Goal: Information Seeking & Learning: Check status

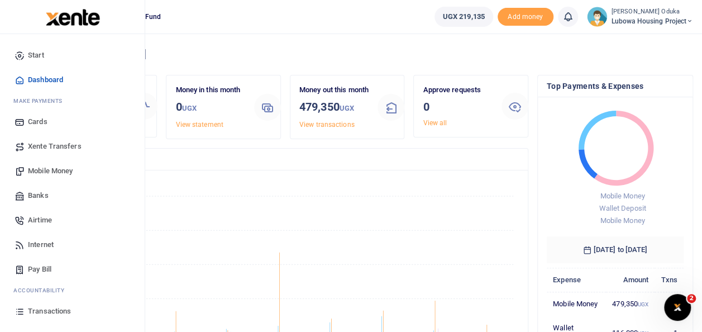
click at [49, 306] on span "Transactions" at bounding box center [49, 310] width 43 height 11
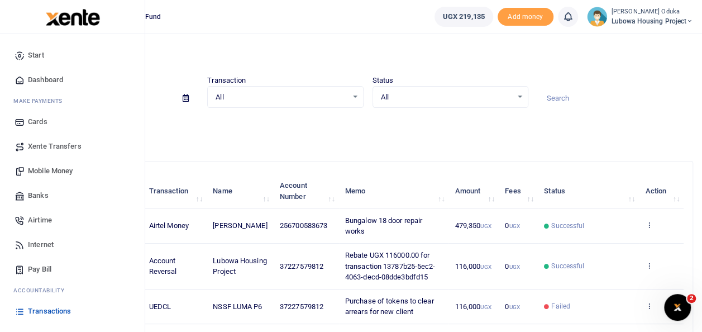
click at [35, 75] on span "Dashboard" at bounding box center [45, 79] width 35 height 11
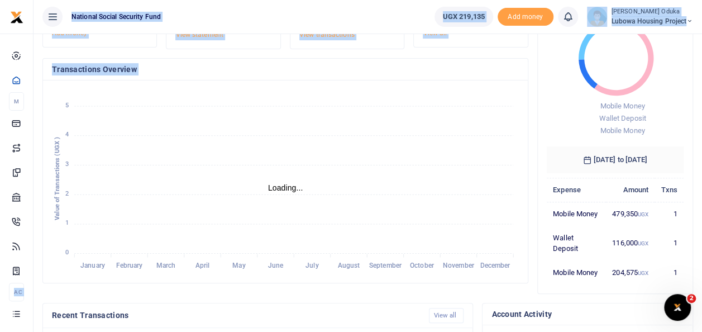
drag, startPoint x: 140, startPoint y: 179, endPoint x: 105, endPoint y: 254, distance: 83.0
click at [105, 254] on body "Start Dashboard M ake Payments Cards Xente Transfers Mobile Money Banks Airtime…" at bounding box center [351, 271] width 702 height 722
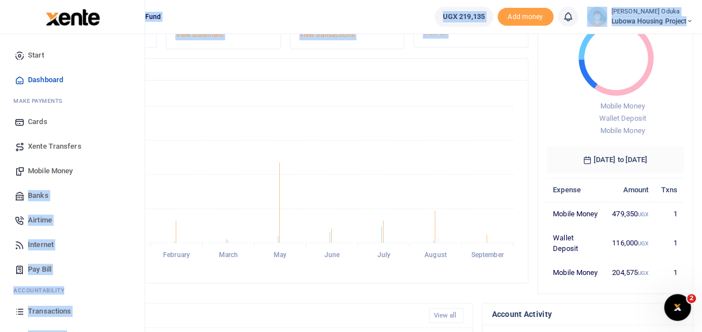
click at [111, 193] on link "Banks" at bounding box center [72, 195] width 127 height 25
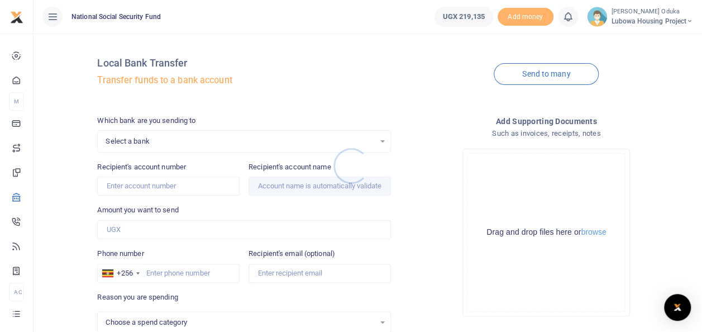
select select
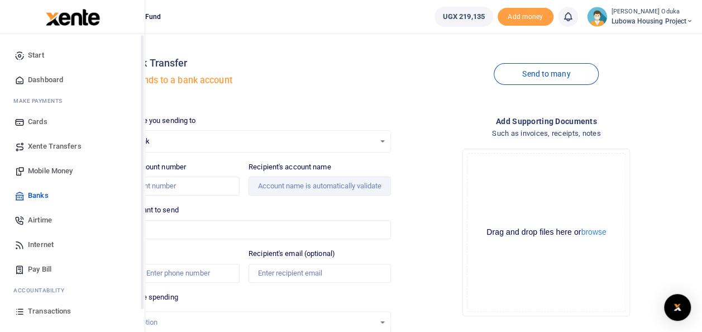
click at [16, 75] on icon at bounding box center [20, 80] width 10 height 10
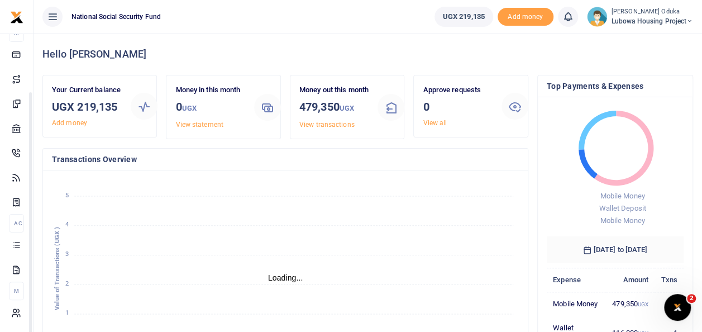
drag, startPoint x: 142, startPoint y: 173, endPoint x: 147, endPoint y: 252, distance: 78.9
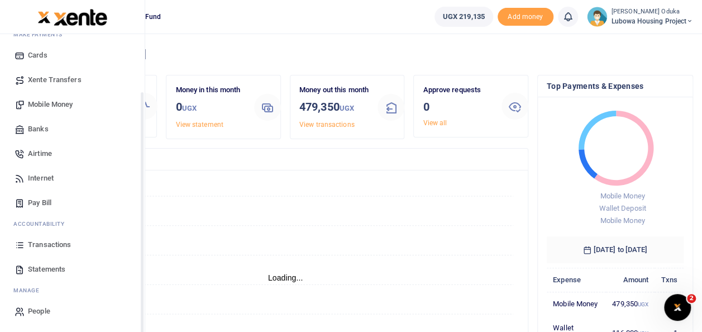
scroll to position [66, 0]
click at [35, 265] on span "Statements" at bounding box center [46, 269] width 37 height 11
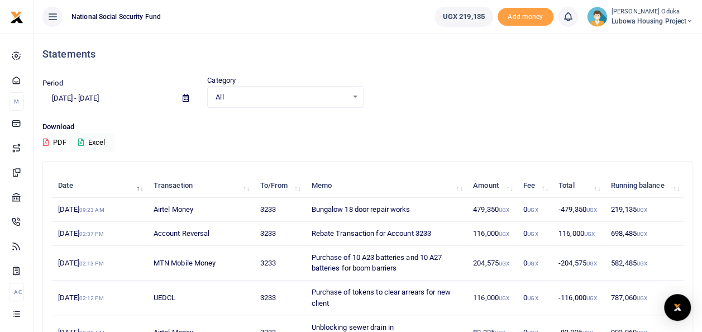
click at [78, 97] on div at bounding box center [351, 166] width 702 height 332
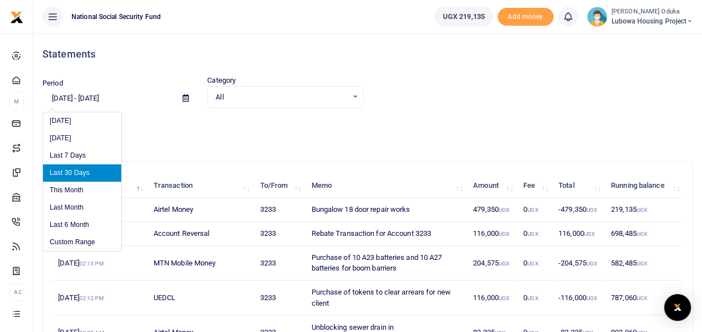
click at [57, 97] on input "08/19/2025 - 09/17/2025" at bounding box center [107, 98] width 131 height 19
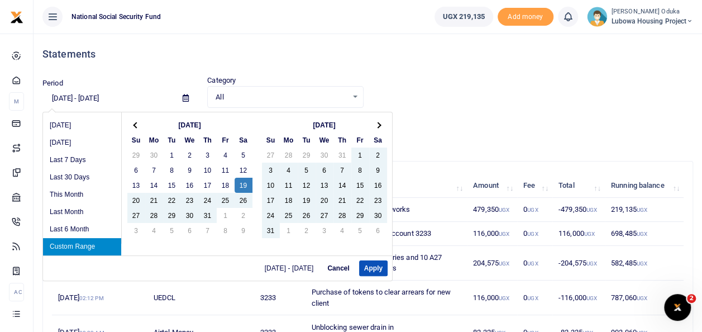
click at [69, 98] on input "07/19/2025 - 09/17/2025" at bounding box center [107, 98] width 131 height 19
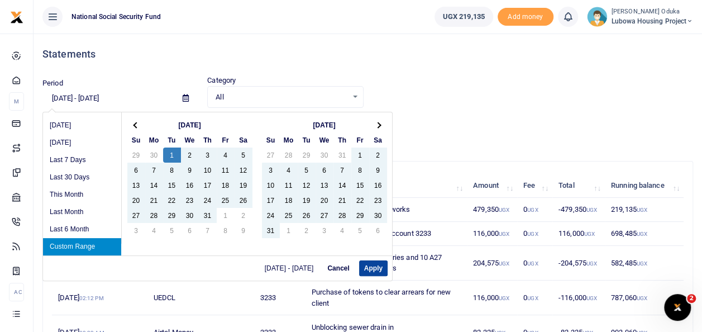
type input "07/01/2025 - 09/17/2025"
click at [374, 267] on button "Apply" at bounding box center [373, 268] width 28 height 16
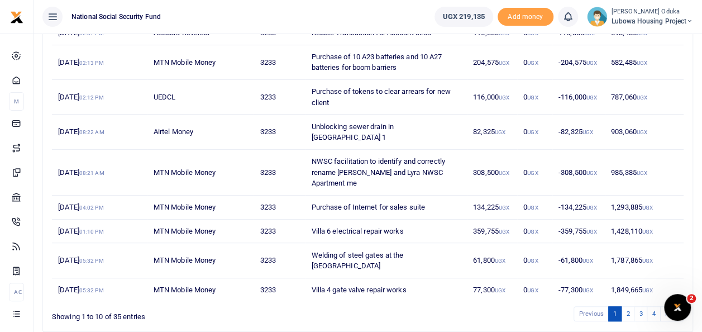
scroll to position [201, 0]
click at [653, 305] on link "4" at bounding box center [653, 312] width 13 height 15
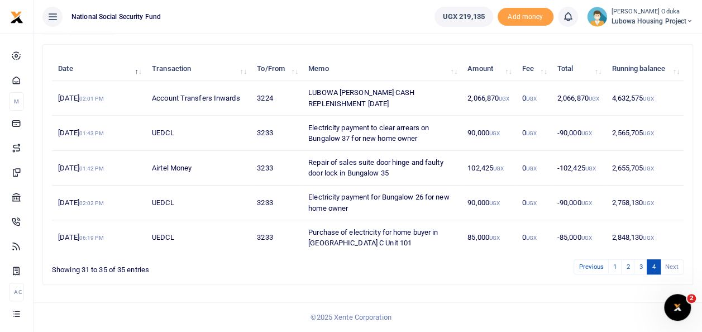
scroll to position [114, 0]
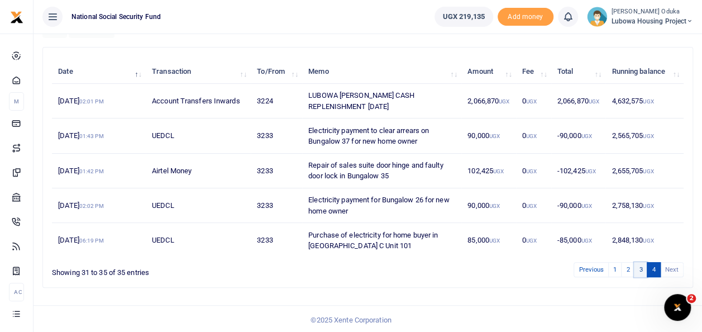
click at [643, 265] on link "3" at bounding box center [640, 269] width 13 height 15
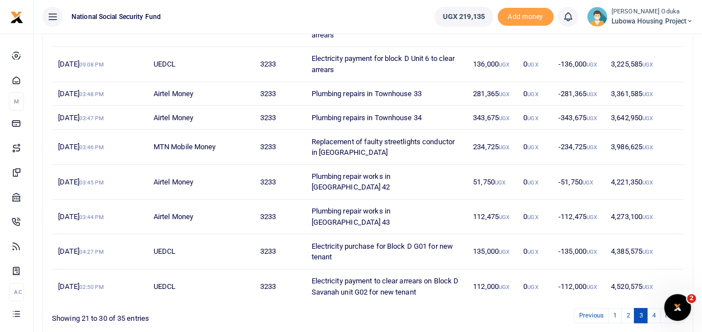
scroll to position [244, 0]
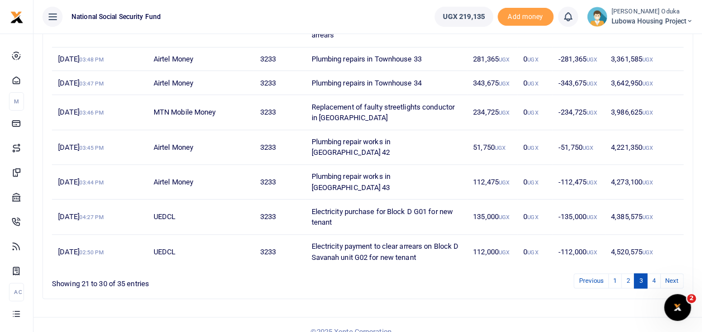
click at [651, 117] on td "3,986,625 UGX" at bounding box center [644, 112] width 79 height 35
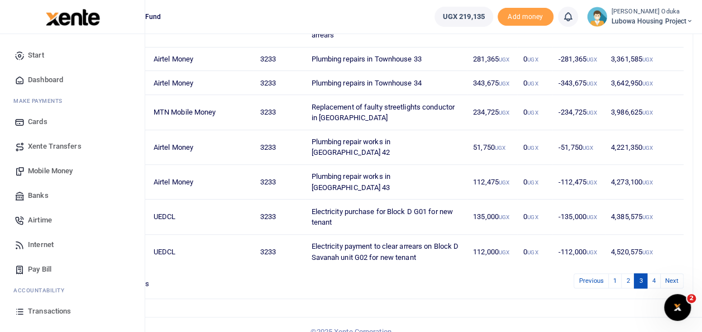
click at [54, 307] on span "Transactions" at bounding box center [49, 310] width 43 height 11
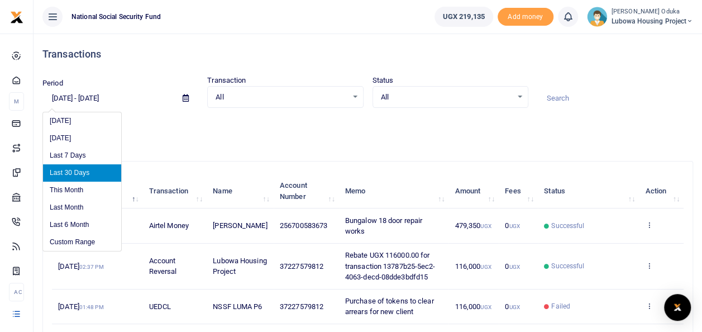
click at [60, 98] on input "[DATE] - [DATE]" at bounding box center [107, 98] width 131 height 19
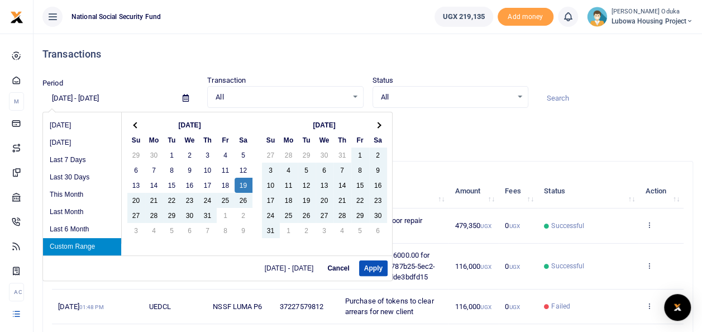
click at [70, 98] on input "[DATE] - [DATE]" at bounding box center [107, 98] width 131 height 19
type input "[DATE] - [DATE]"
click at [374, 265] on button "Apply" at bounding box center [373, 268] width 28 height 16
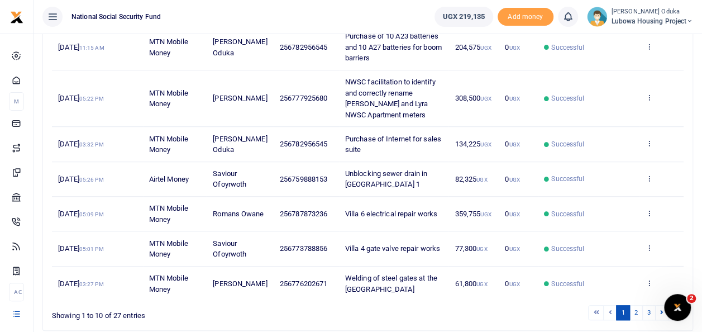
scroll to position [342, 0]
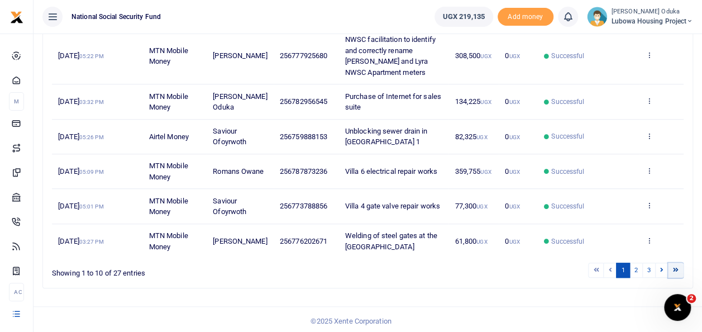
click at [675, 266] on icon at bounding box center [676, 269] width 6 height 6
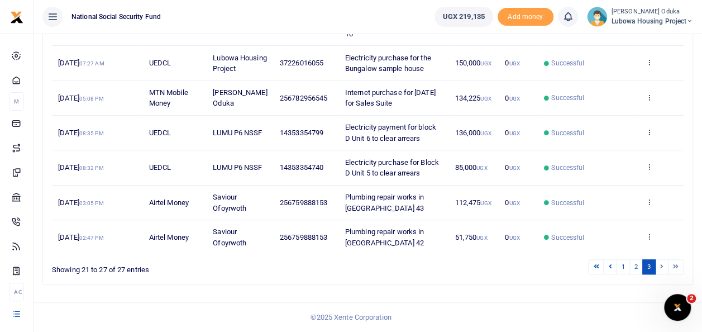
scroll to position [216, 0]
click at [324, 17] on ul "National Social Security Fund" at bounding box center [230, 17] width 392 height 34
click at [663, 265] on li at bounding box center [662, 266] width 13 height 15
click at [679, 265] on li at bounding box center [675, 266] width 15 height 15
click at [682, 267] on li at bounding box center [675, 266] width 15 height 15
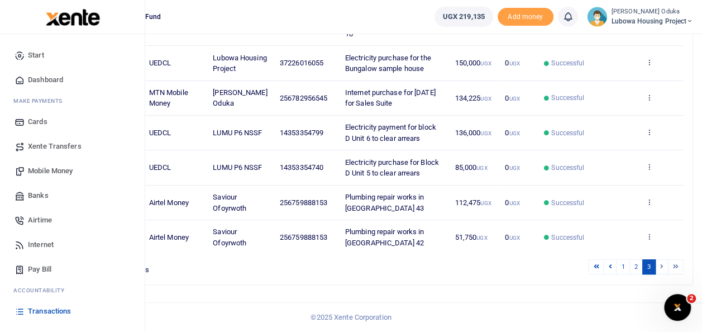
click at [47, 309] on span "Transactions" at bounding box center [49, 310] width 43 height 11
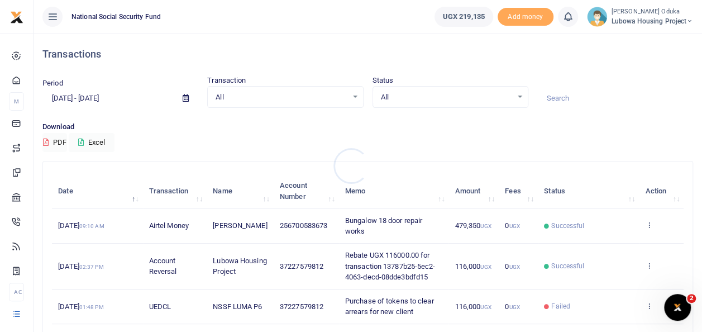
click at [70, 100] on div at bounding box center [351, 166] width 702 height 332
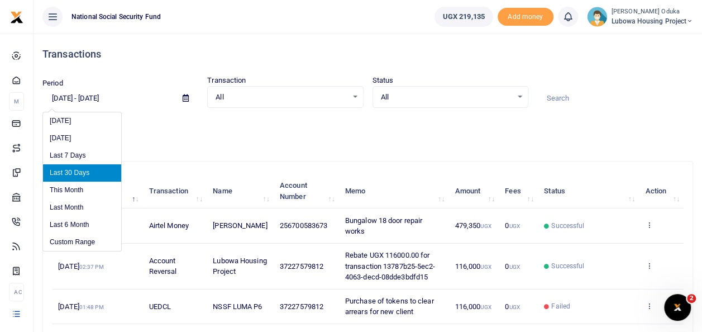
click at [70, 98] on input "[DATE] - [DATE]" at bounding box center [107, 98] width 131 height 19
click at [59, 98] on input "[DATE] - [DATE]" at bounding box center [107, 98] width 131 height 19
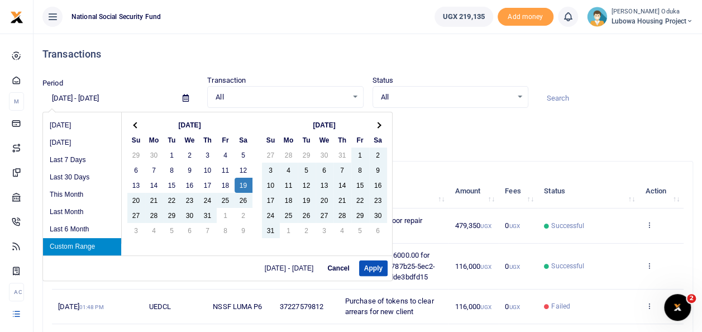
click at [70, 97] on input "[DATE] - [DATE]" at bounding box center [107, 98] width 131 height 19
type input "[DATE] - [DATE]"
click at [372, 266] on button "Apply" at bounding box center [373, 268] width 28 height 16
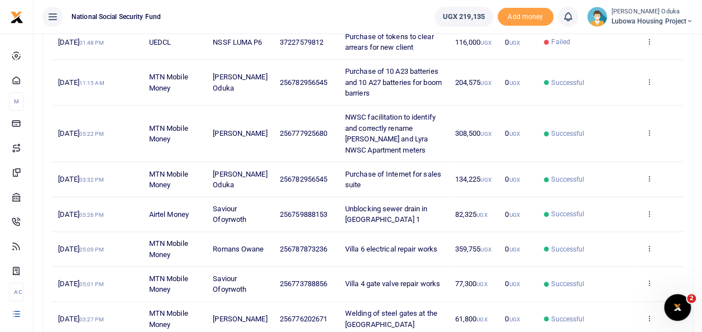
scroll to position [342, 0]
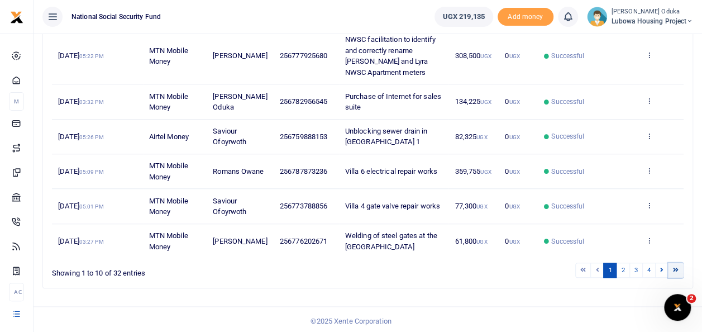
click at [678, 266] on icon at bounding box center [676, 269] width 6 height 6
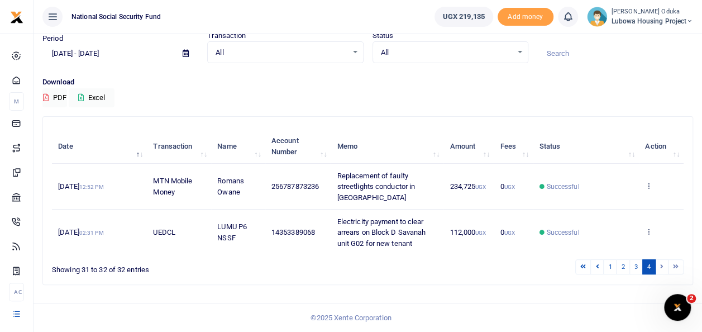
scroll to position [43, 0]
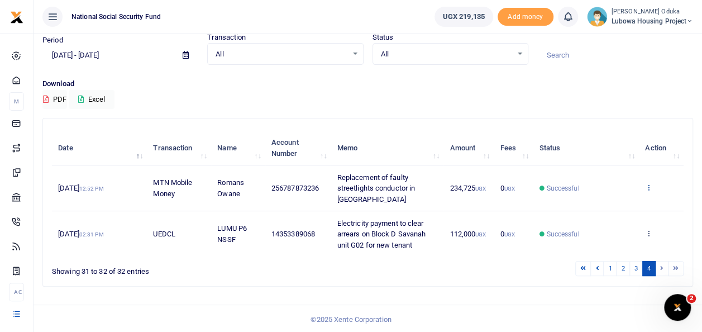
click at [652, 187] on icon at bounding box center [648, 187] width 7 height 8
click at [609, 207] on link "View details" at bounding box center [608, 206] width 88 height 16
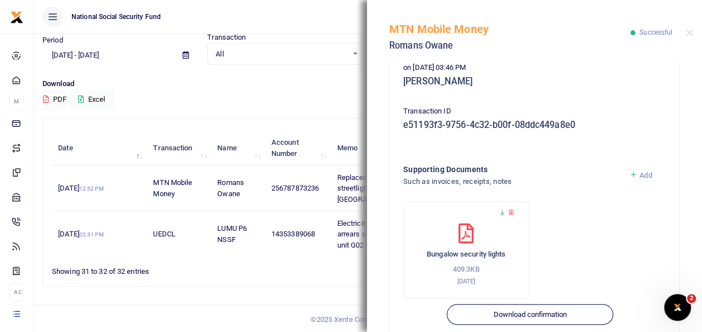
scroll to position [265, 0]
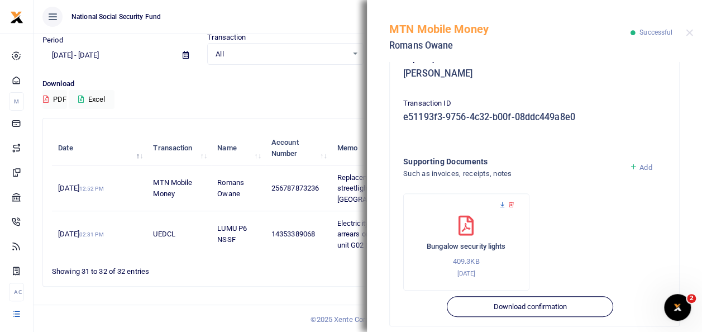
click at [501, 201] on icon at bounding box center [502, 204] width 7 height 7
